Goal: Information Seeking & Learning: Find contact information

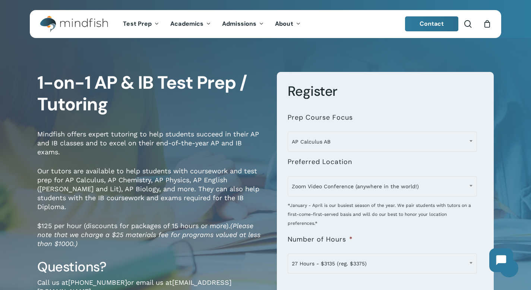
click at [417, 25] on link "Contact" at bounding box center [432, 23] width 54 height 15
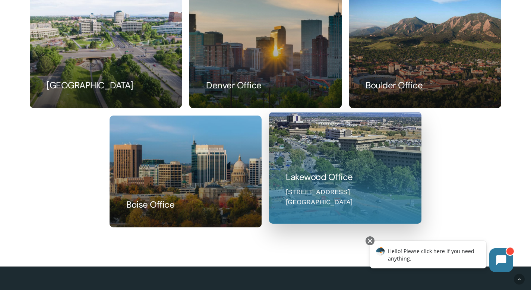
scroll to position [522, 0]
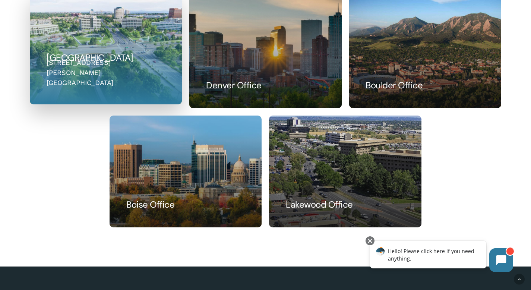
click at [59, 81] on link at bounding box center [105, 48] width 151 height 111
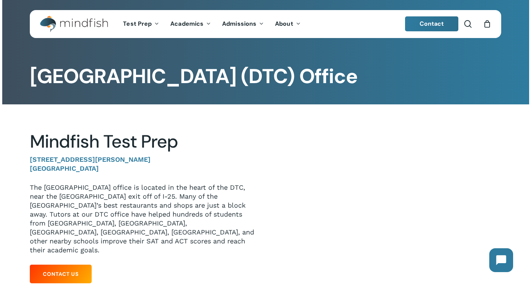
drag, startPoint x: 29, startPoint y: 160, endPoint x: 125, endPoint y: 169, distance: 95.9
click at [125, 169] on p "[STREET_ADDRESS][PERSON_NAME]" at bounding box center [142, 169] width 224 height 28
copy p "[STREET_ADDRESS][PERSON_NAME]"
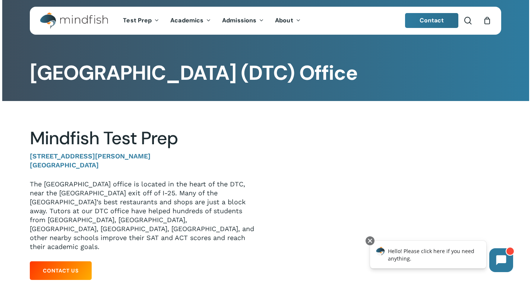
scroll to position [10, 0]
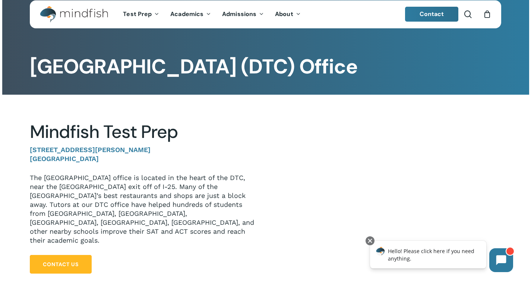
click at [70, 261] on span "Contact Us" at bounding box center [61, 264] width 36 height 7
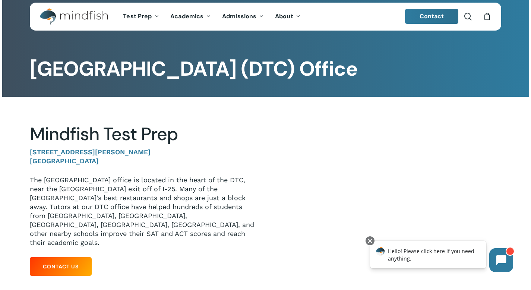
scroll to position [0, 0]
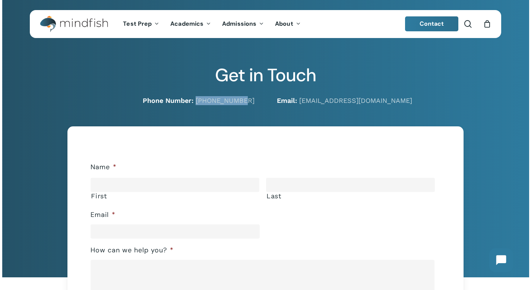
drag, startPoint x: 258, startPoint y: 102, endPoint x: 210, endPoint y: 101, distance: 47.7
click at [210, 101] on div "Phone Number: 720-204-1041" at bounding box center [142, 100] width 247 height 9
copy link "720-204-1041"
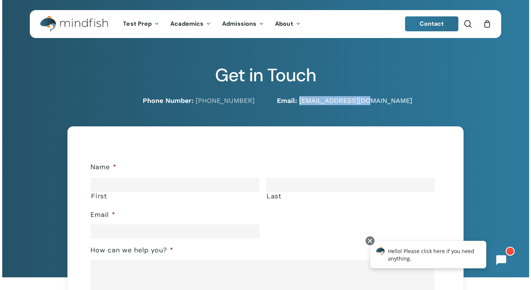
drag, startPoint x: 367, startPoint y: 99, endPoint x: 301, endPoint y: 102, distance: 66.1
click at [301, 102] on p "Email: hello@mindfish.com" at bounding box center [389, 100] width 225 height 9
copy link "hello@mindfish.com"
